Goal: Information Seeking & Learning: Learn about a topic

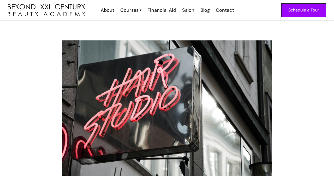
scroll to position [1, 0]
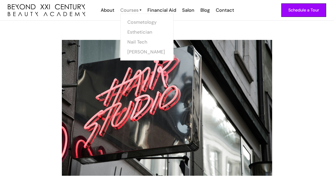
click at [133, 7] on div "Courses" at bounding box center [129, 10] width 18 height 7
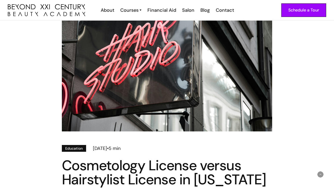
scroll to position [50, 0]
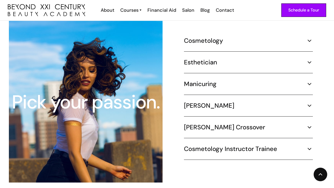
scroll to position [499, 0]
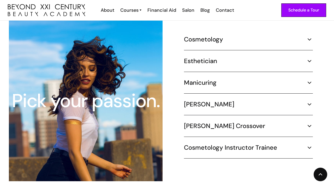
click at [225, 40] on div "Cosmetology 1000 hours ¾ Time (30 hours per week) – 8.3 months Part Time (20 ho…" at bounding box center [248, 42] width 129 height 15
click at [214, 28] on div "Pick your passion. Cosmetology 1000 hours ¾ Time (30 hours per week) – 8.3 mont…" at bounding box center [167, 101] width 318 height 162
click at [308, 36] on img at bounding box center [309, 39] width 7 height 7
